Goal: Information Seeking & Learning: Learn about a topic

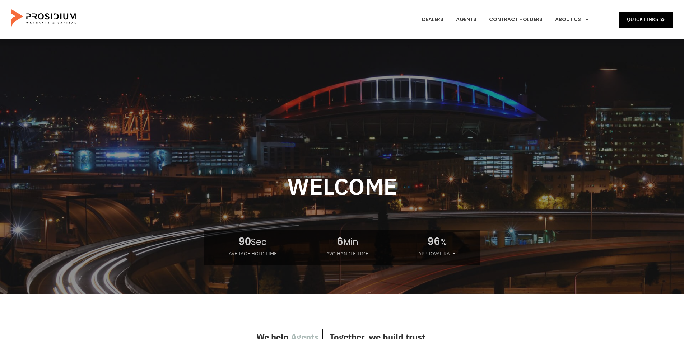
drag, startPoint x: 425, startPoint y: 241, endPoint x: 485, endPoint y: 261, distance: 63.9
click at [485, 261] on div at bounding box center [342, 212] width 474 height 254
drag, startPoint x: 434, startPoint y: 242, endPoint x: 490, endPoint y: 264, distance: 60.7
click at [490, 264] on div at bounding box center [342, 212] width 474 height 254
drag, startPoint x: 335, startPoint y: 241, endPoint x: 388, endPoint y: 261, distance: 57.3
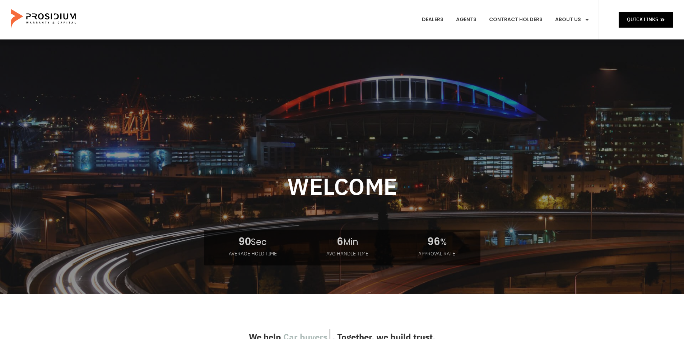
click at [388, 261] on div at bounding box center [342, 212] width 474 height 254
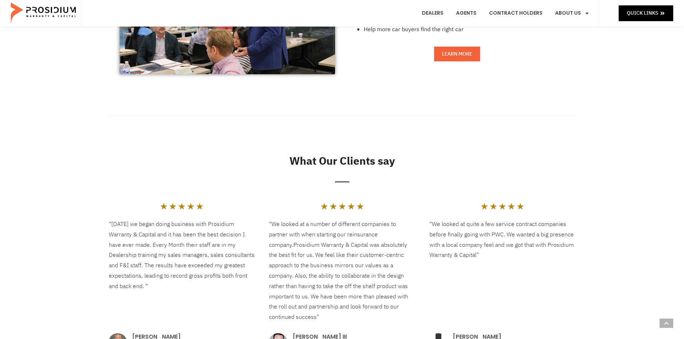
scroll to position [826, 0]
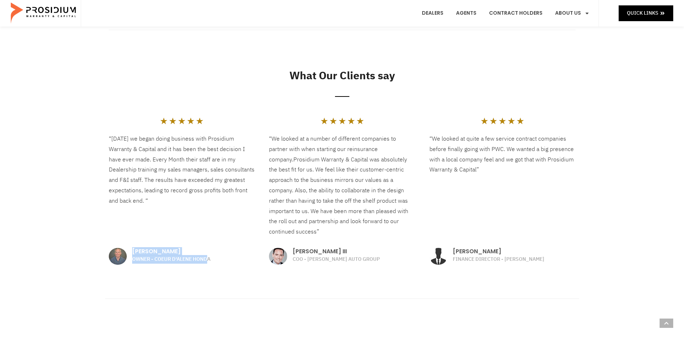
drag, startPoint x: 132, startPoint y: 253, endPoint x: 208, endPoint y: 266, distance: 77.0
click at [208, 266] on div "★ ★ ★ ★ ★ 5/5 “[DATE] we began doing business with Prosidium Warranty & Capital…" at bounding box center [181, 190] width 153 height 155
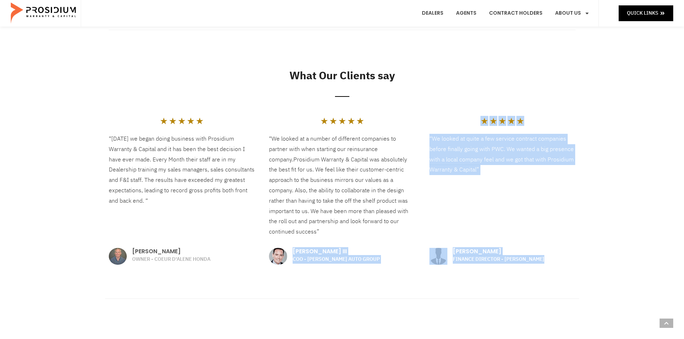
drag, startPoint x: 294, startPoint y: 251, endPoint x: 392, endPoint y: 290, distance: 105.5
click at [392, 290] on div "Coaching Programs Elevate your career in the Automotive industry at the [GEOGRA…" at bounding box center [342, 49] width 474 height 544
click at [392, 290] on div at bounding box center [342, 299] width 474 height 46
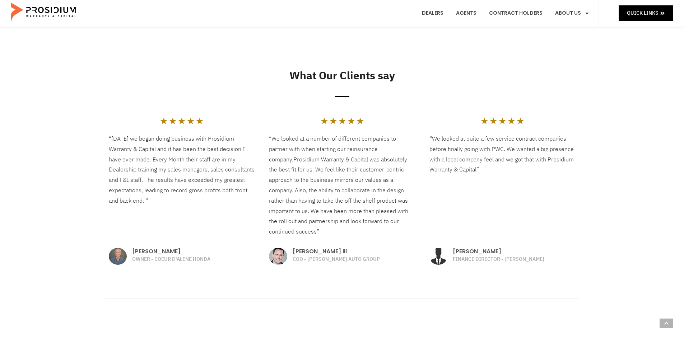
click at [325, 260] on p "COO - [PERSON_NAME] AUTO GROUP" at bounding box center [354, 259] width 122 height 9
click at [324, 259] on p "COO - [PERSON_NAME] AUTO GROUP" at bounding box center [354, 259] width 122 height 9
click at [317, 272] on div "Coaching Programs Elevate your career in the Automotive industry at the [GEOGRA…" at bounding box center [342, 49] width 474 height 544
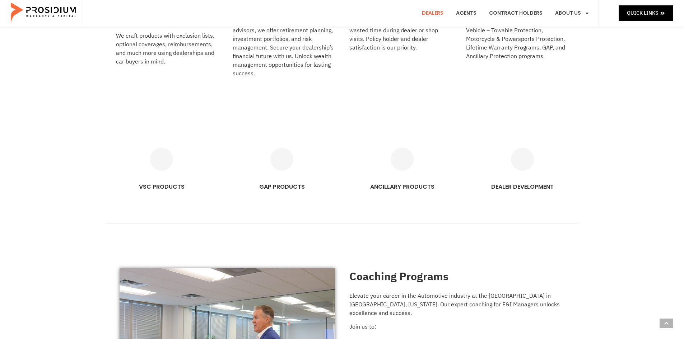
scroll to position [359, 0]
